Goal: Check status: Check status

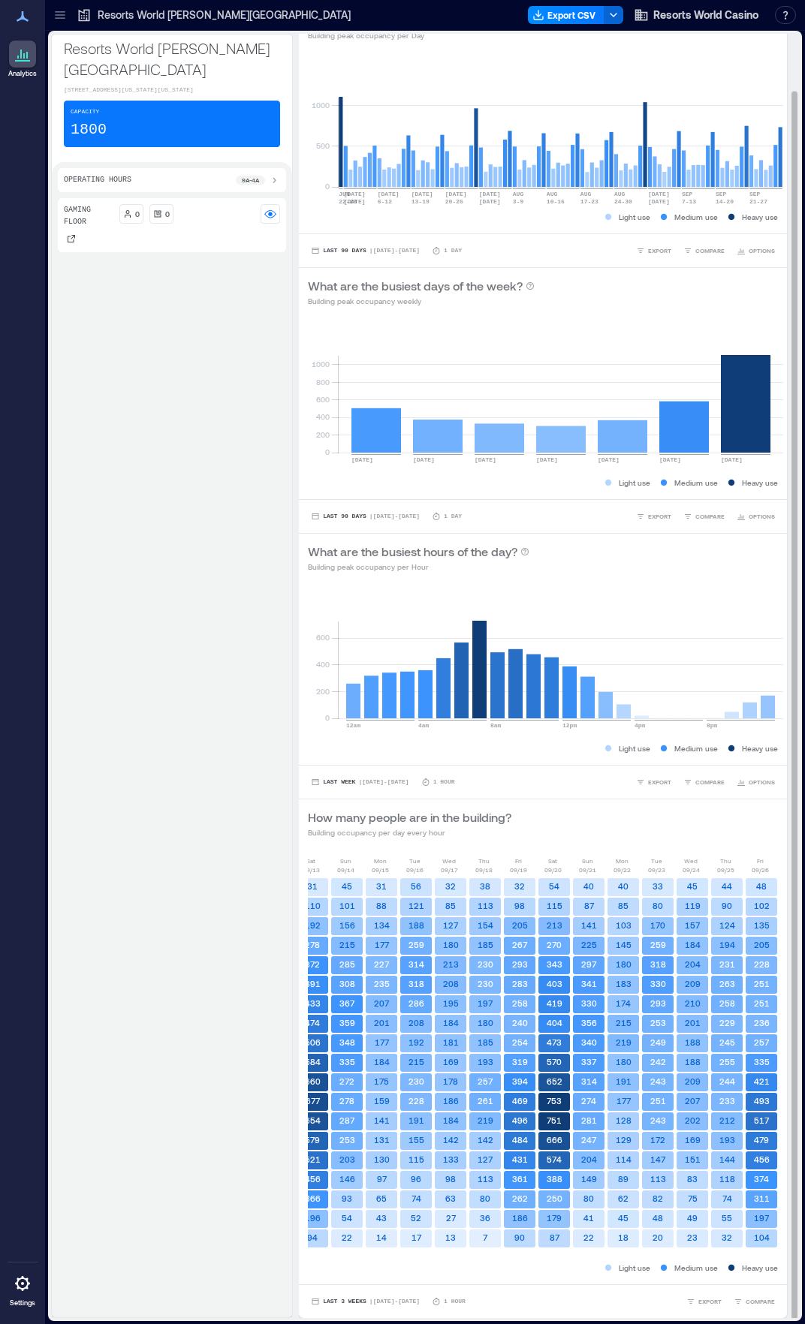
scroll to position [0, 282]
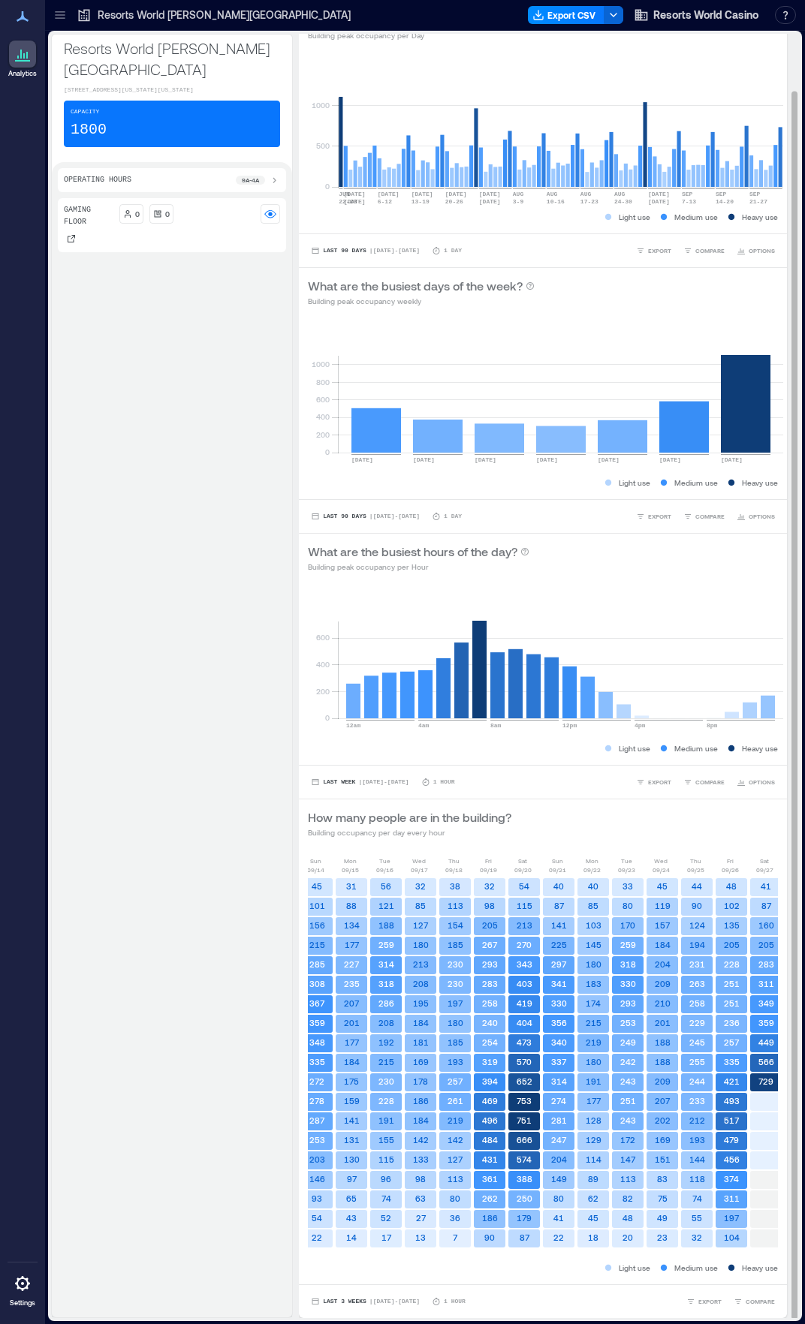
click at [755, 1105] on rect at bounding box center [766, 1102] width 32 height 18
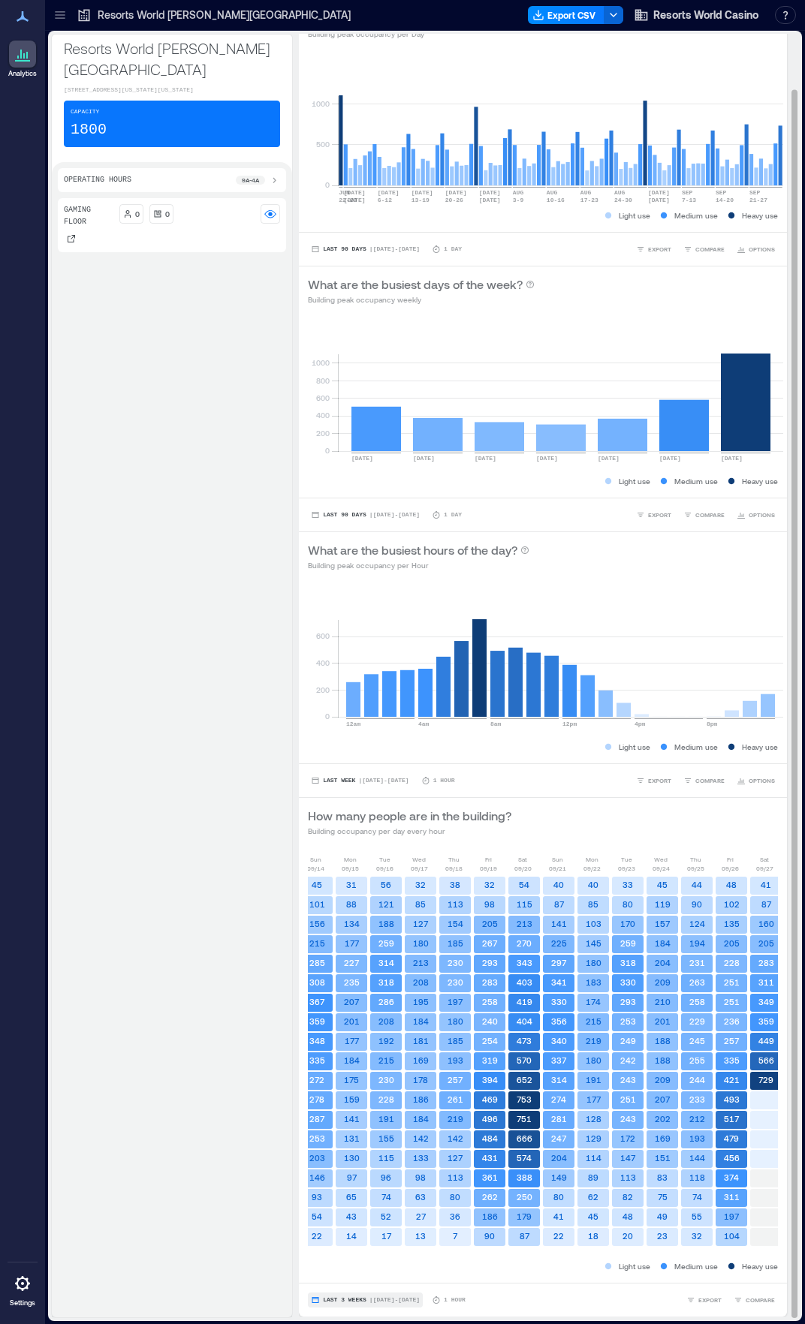
click at [392, 1300] on span "| [DATE] - [DATE]" at bounding box center [394, 1300] width 50 height 0
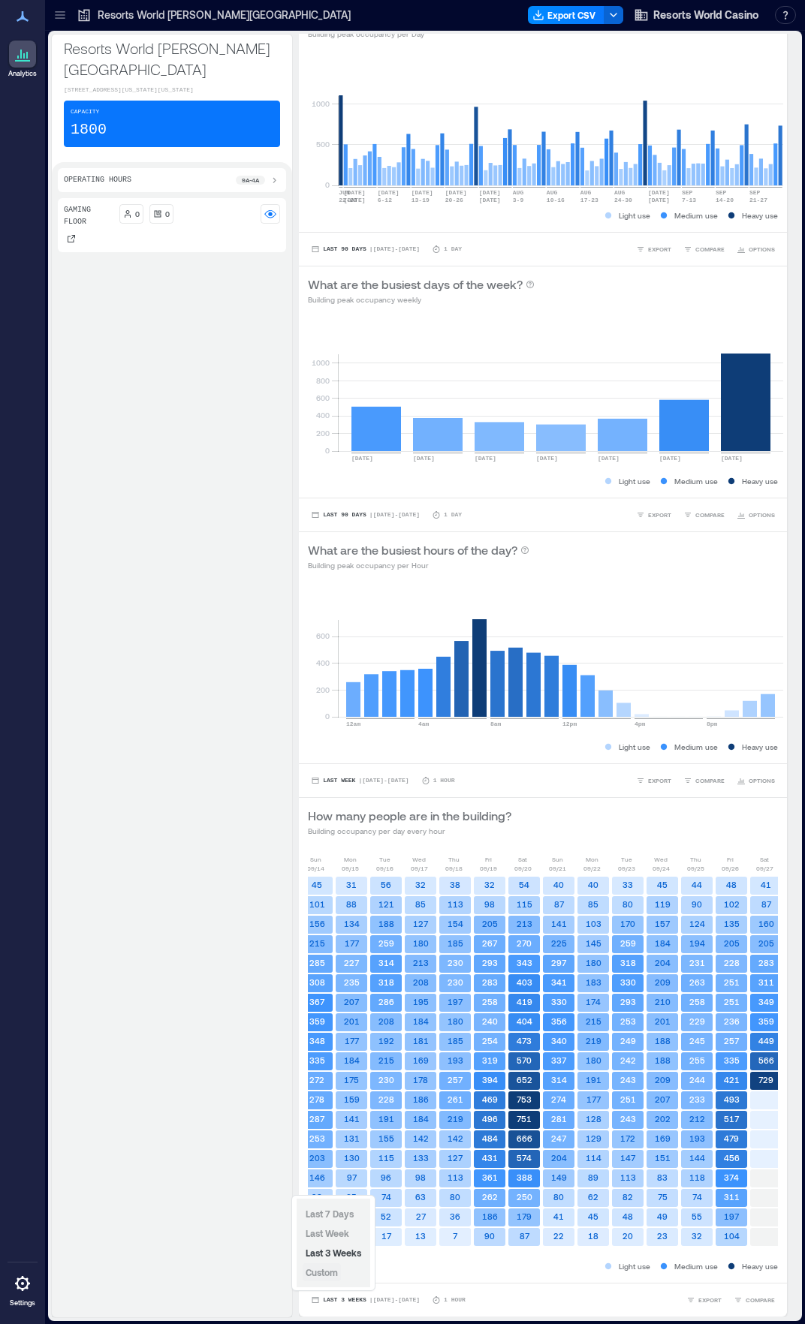
click at [338, 1274] on span "Custom" at bounding box center [322, 1272] width 32 height 11
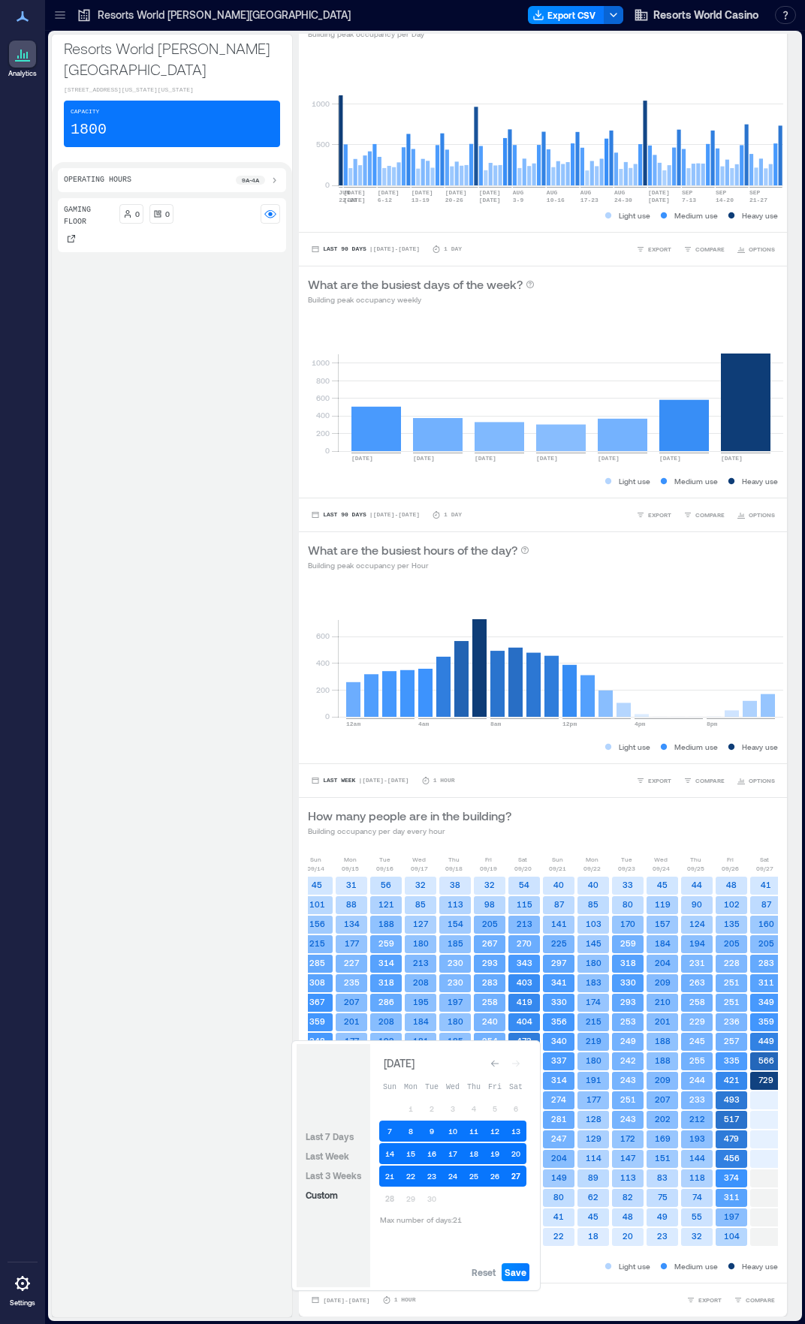
click at [518, 1175] on button "27" at bounding box center [515, 1176] width 21 height 21
click at [516, 1274] on span "Save" at bounding box center [516, 1273] width 22 height 12
